Goal: Find specific page/section: Find specific page/section

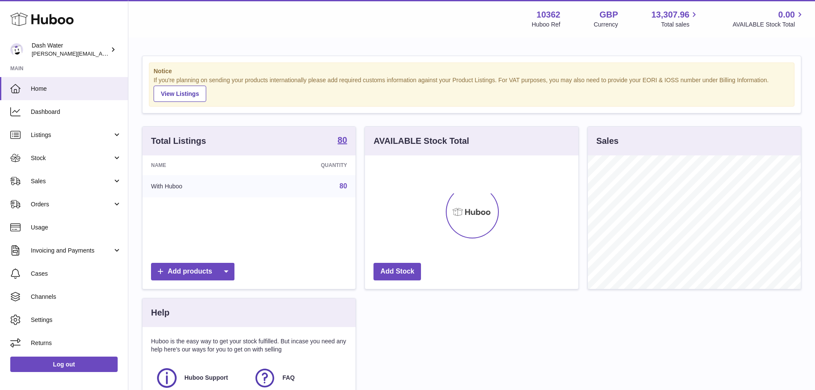
scroll to position [133, 213]
click at [56, 199] on link "Orders" at bounding box center [64, 203] width 128 height 23
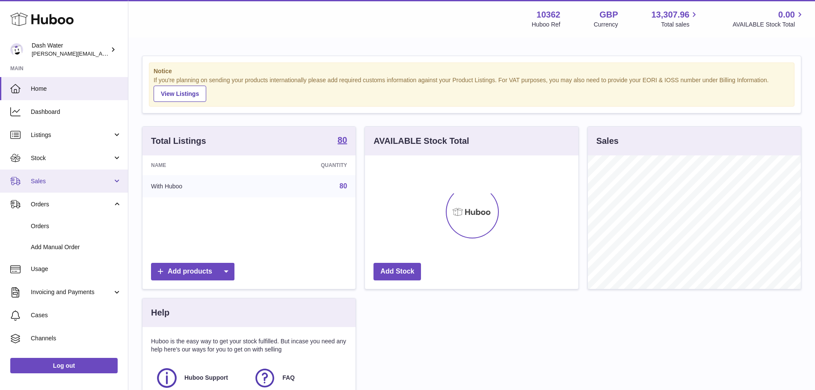
click at [45, 179] on span "Sales" at bounding box center [72, 181] width 82 height 8
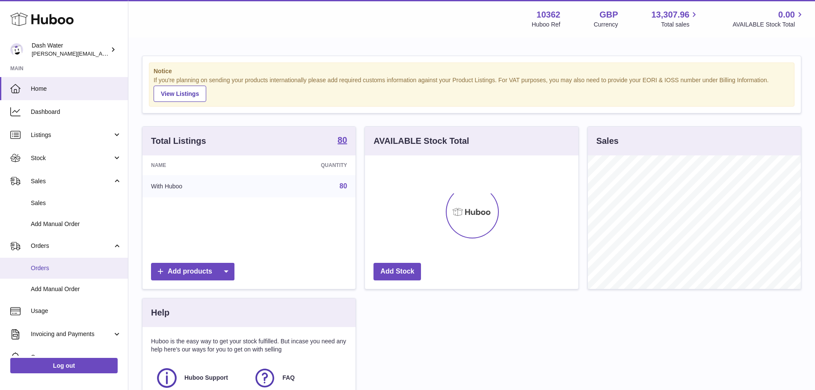
click at [48, 267] on span "Orders" at bounding box center [76, 268] width 91 height 8
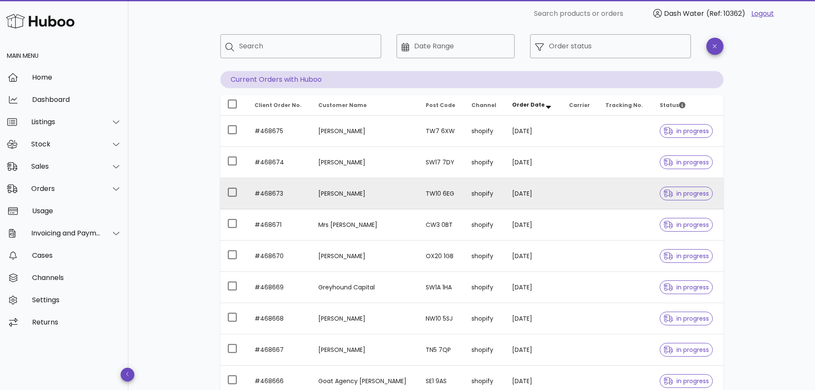
scroll to position [2, 0]
